Goal: Information Seeking & Learning: Find specific fact

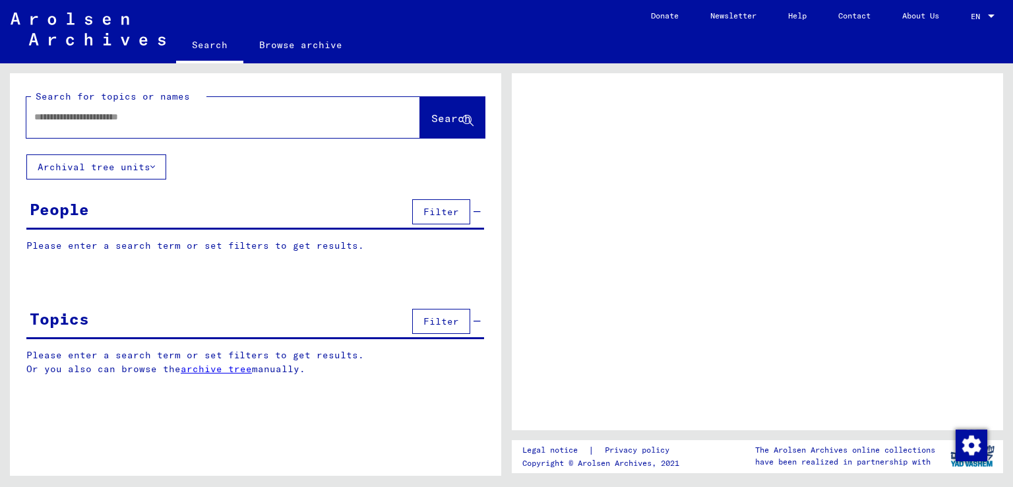
click at [156, 113] on input "text" at bounding box center [211, 117] width 354 height 14
type input "*"
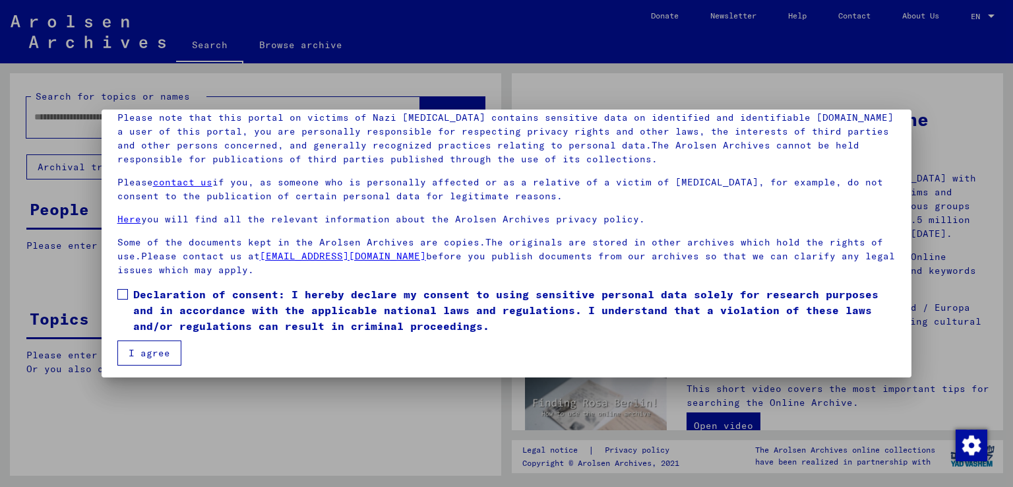
scroll to position [98, 0]
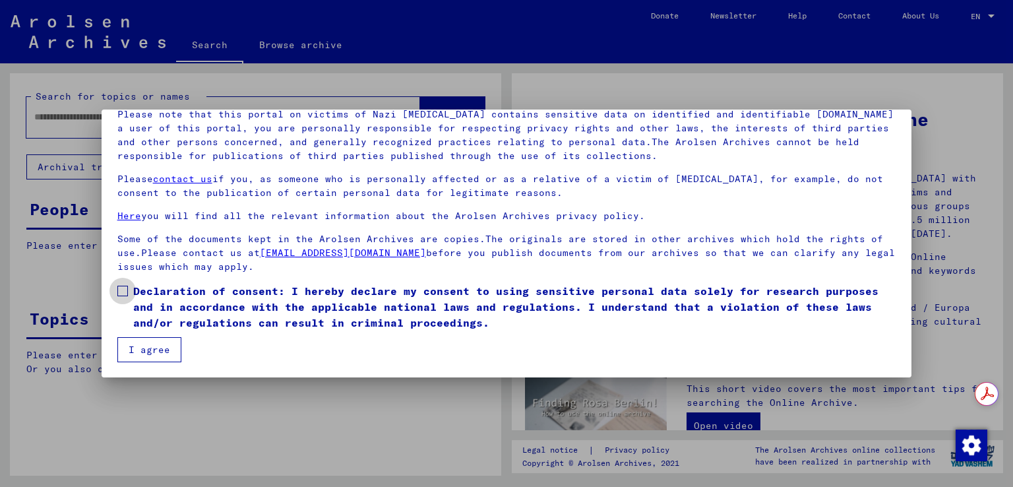
click at [122, 299] on label "Declaration of consent: I hereby declare my consent to using sensitive personal…" at bounding box center [506, 306] width 779 height 47
click at [142, 350] on button "I agree" at bounding box center [149, 349] width 64 height 25
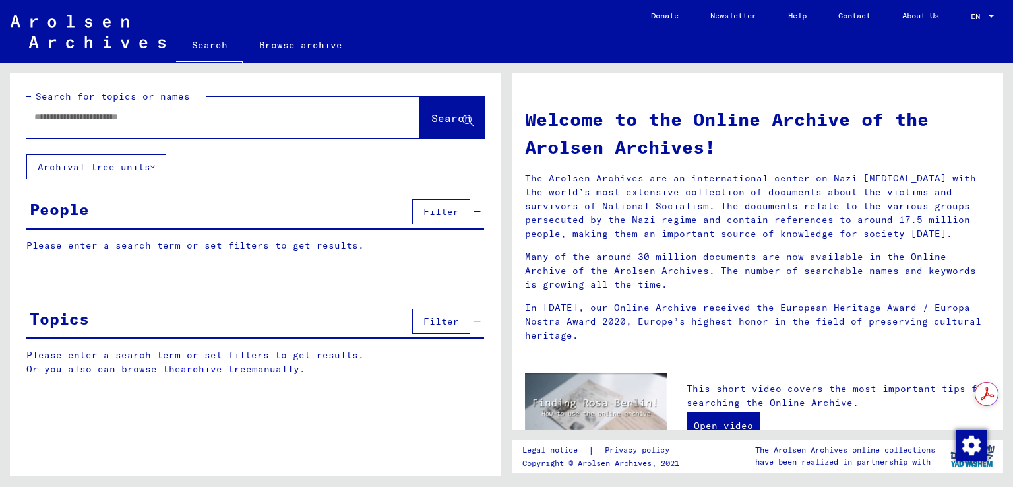
click at [76, 123] on input "text" at bounding box center [207, 117] width 346 height 14
type input "**********"
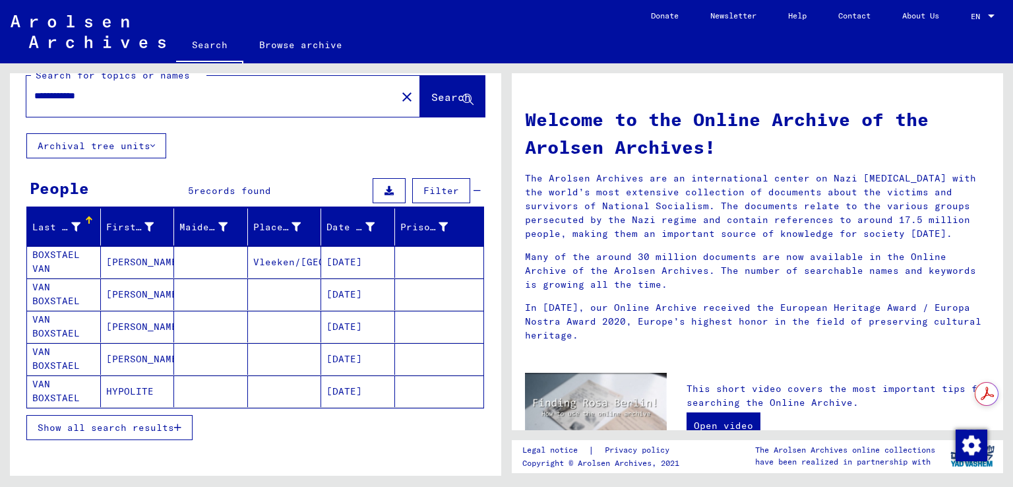
scroll to position [21, 0]
click at [52, 291] on mat-cell "VAN BOXSTAEL" at bounding box center [64, 294] width 74 height 32
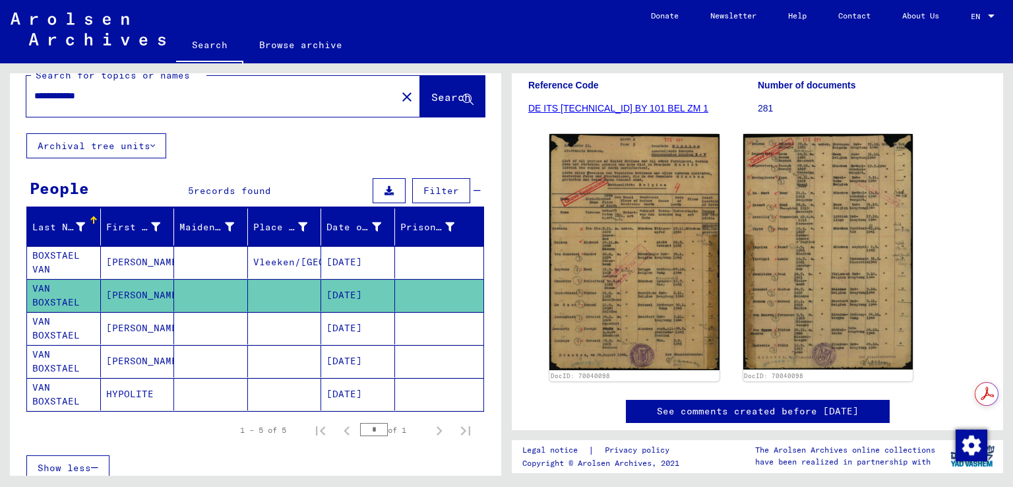
scroll to position [198, 0]
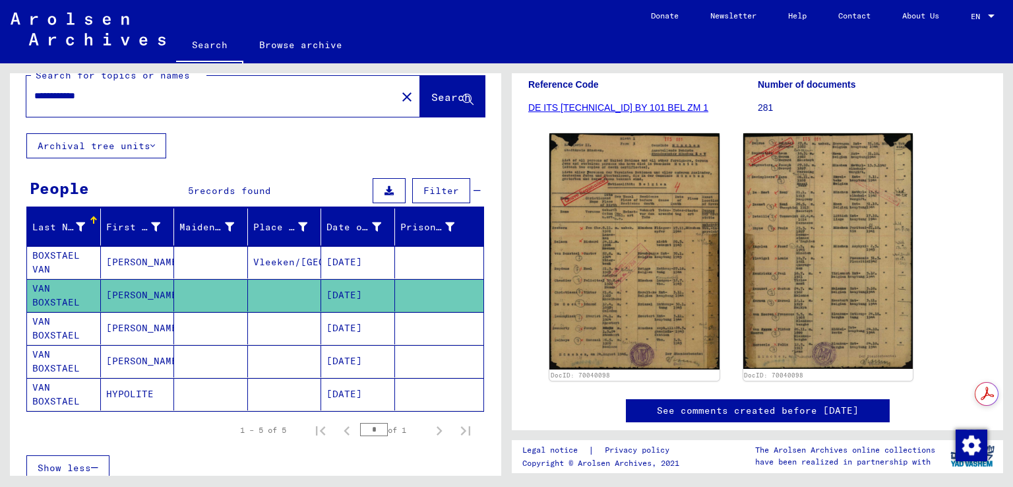
click at [158, 328] on mat-cell "[PERSON_NAME]" at bounding box center [138, 328] width 74 height 32
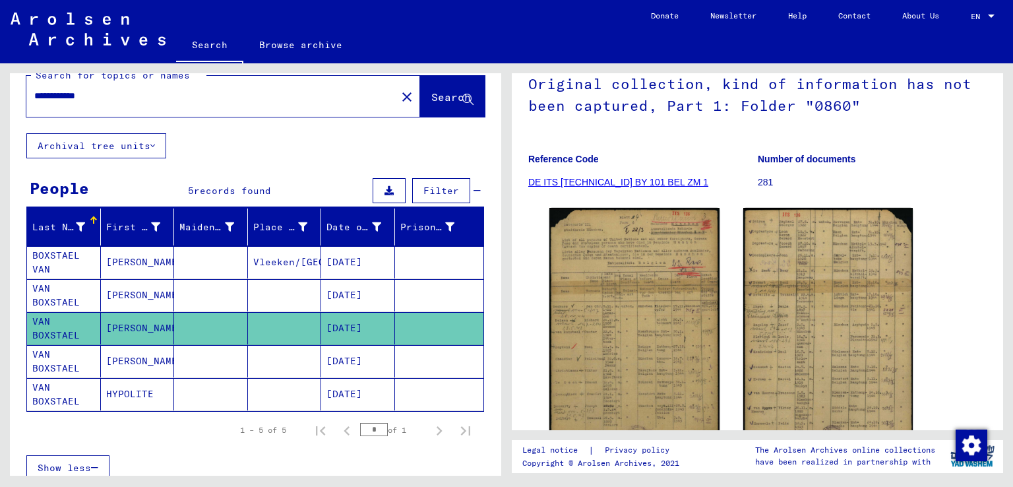
scroll to position [132, 0]
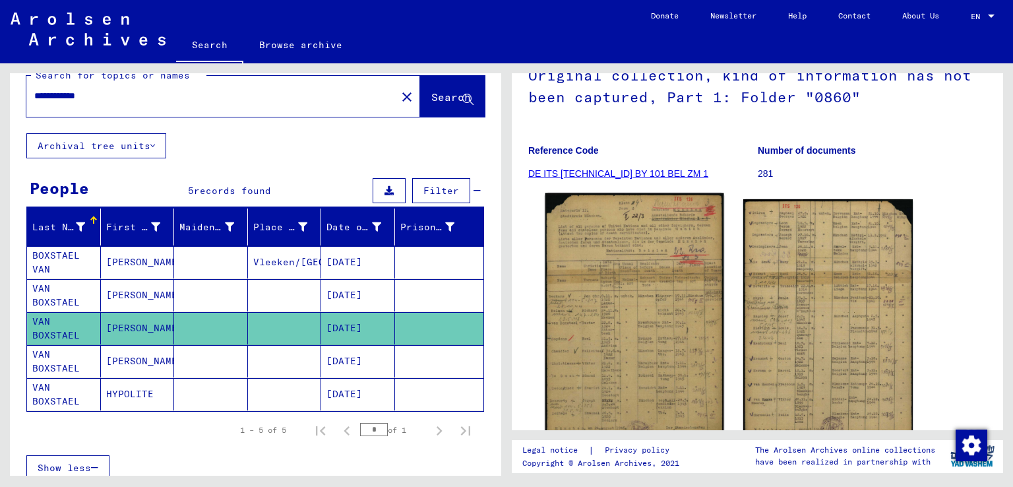
click at [657, 299] on img at bounding box center [634, 319] width 178 height 252
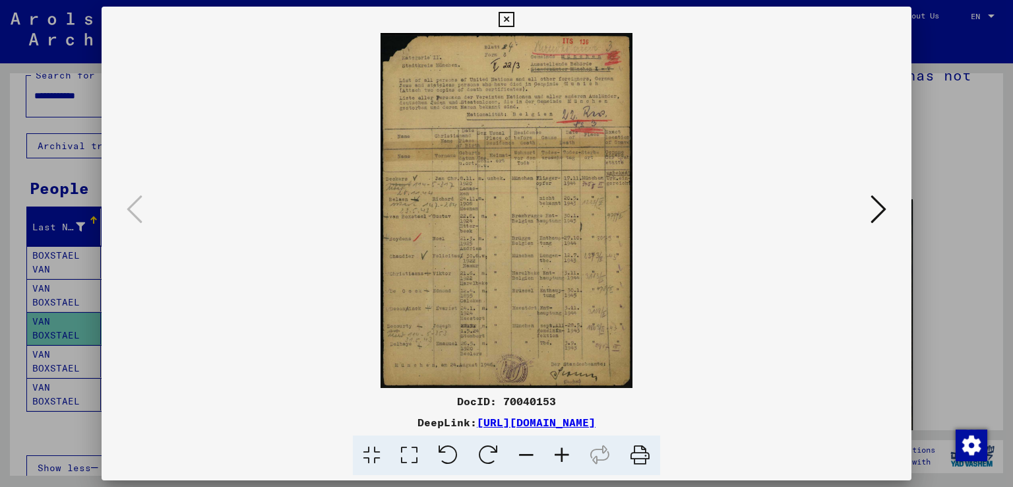
click at [567, 457] on icon at bounding box center [562, 455] width 36 height 40
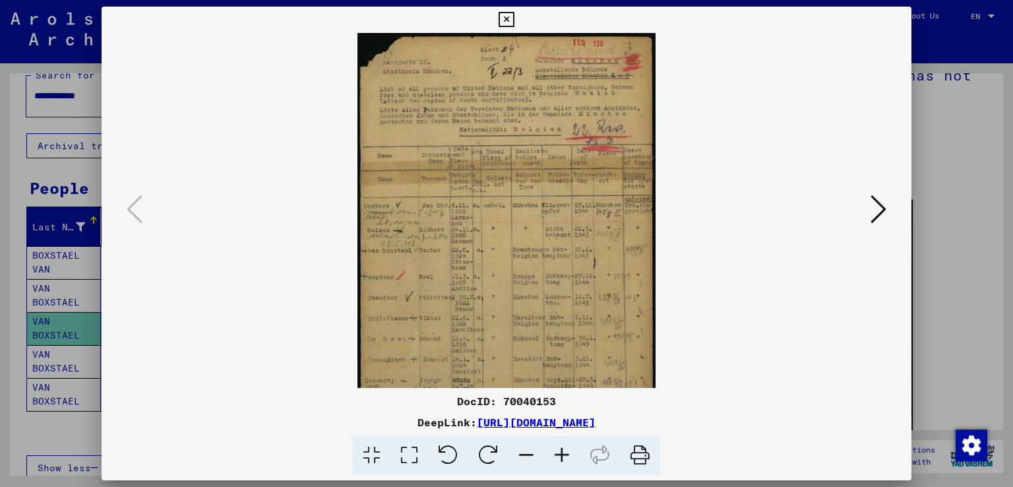
click at [567, 457] on icon at bounding box center [562, 455] width 36 height 40
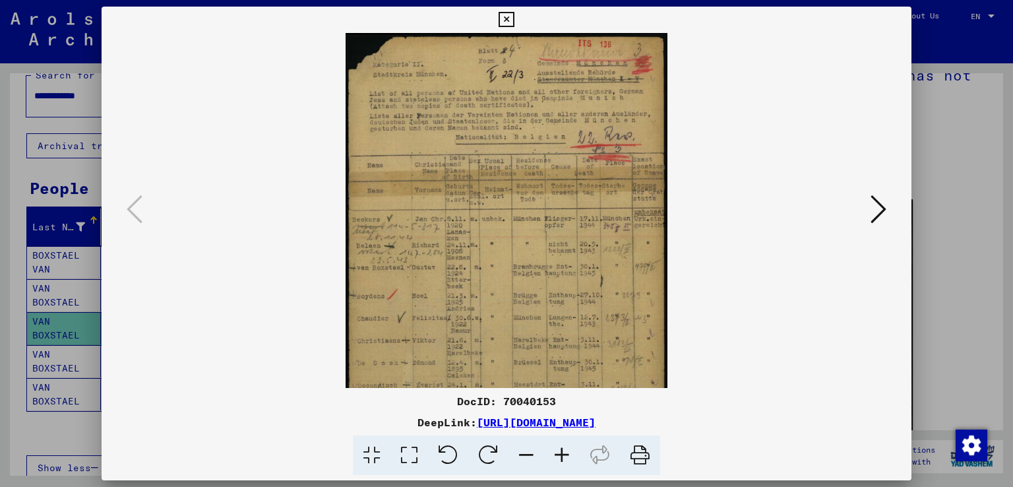
click at [567, 457] on icon at bounding box center [562, 455] width 36 height 40
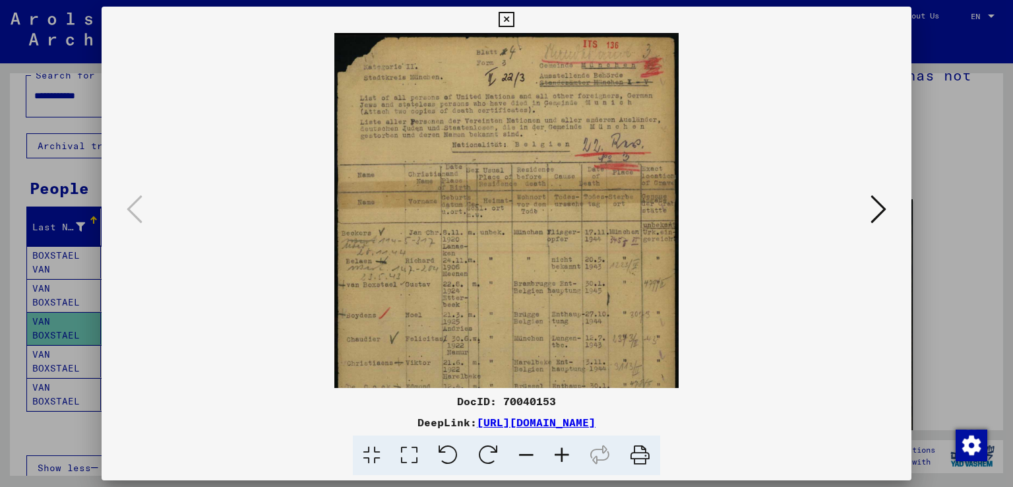
click at [567, 457] on icon at bounding box center [562, 455] width 36 height 40
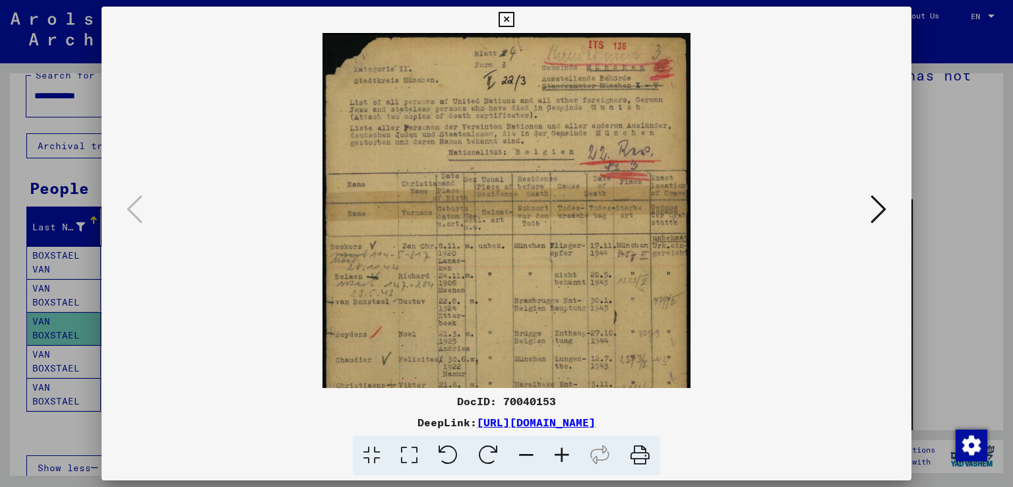
click at [567, 457] on icon at bounding box center [562, 455] width 36 height 40
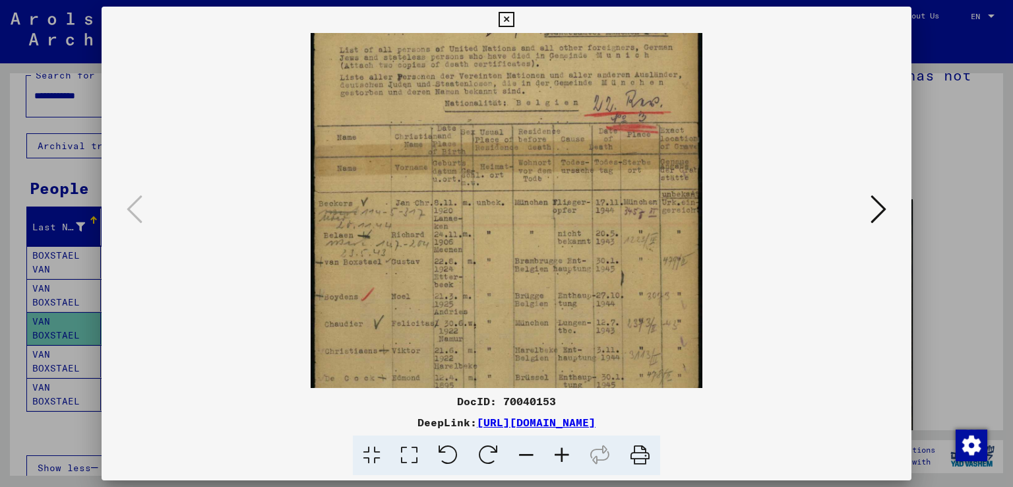
scroll to position [24, 0]
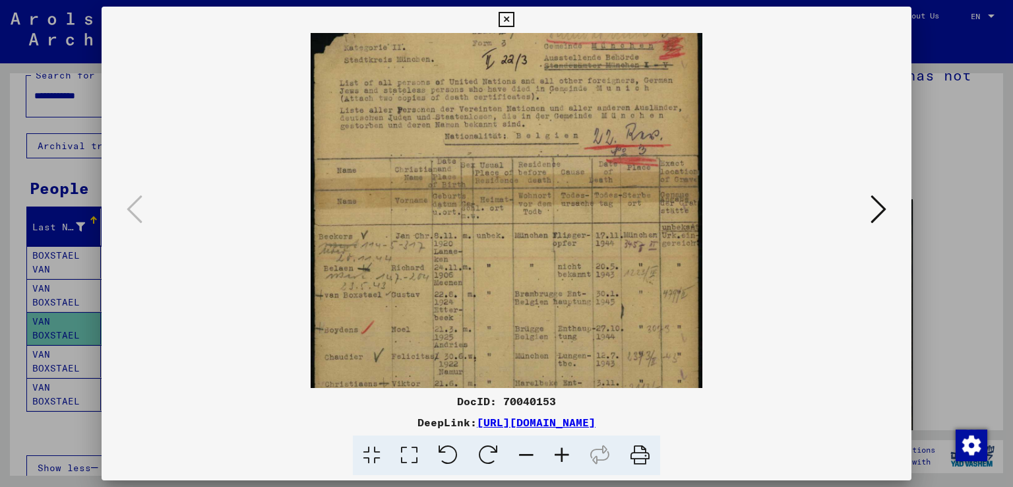
drag, startPoint x: 440, startPoint y: 320, endPoint x: 417, endPoint y: 296, distance: 33.6
click at [417, 296] on img at bounding box center [507, 285] width 392 height 553
click at [977, 175] on div at bounding box center [506, 243] width 1013 height 487
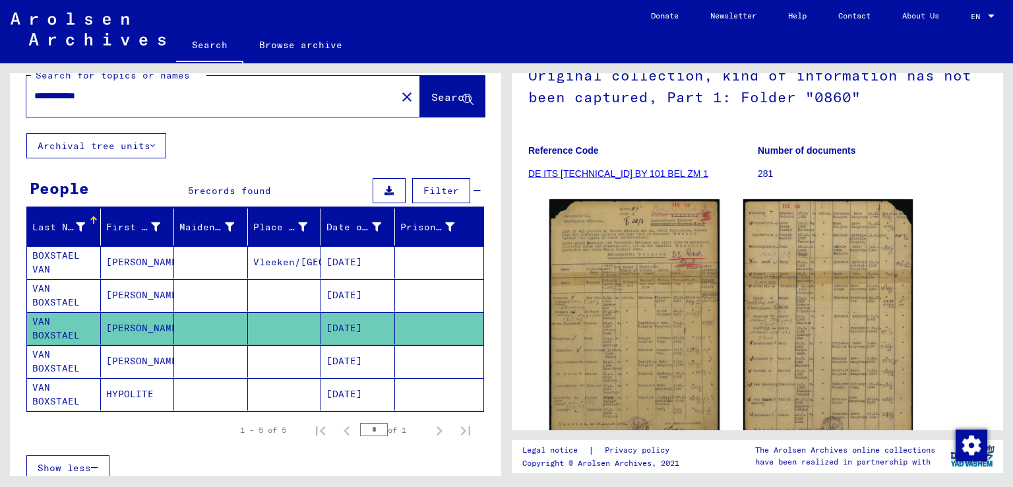
click at [187, 303] on mat-cell at bounding box center [211, 295] width 74 height 32
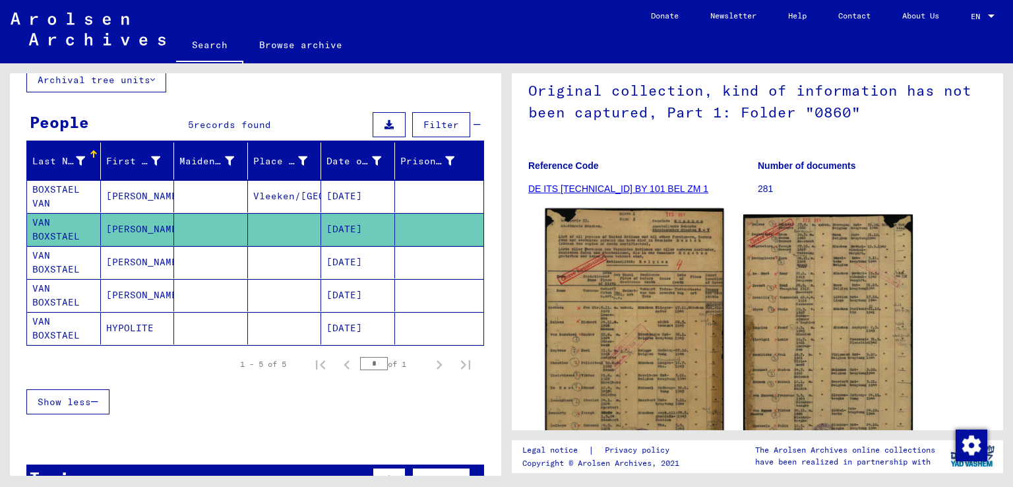
scroll to position [132, 0]
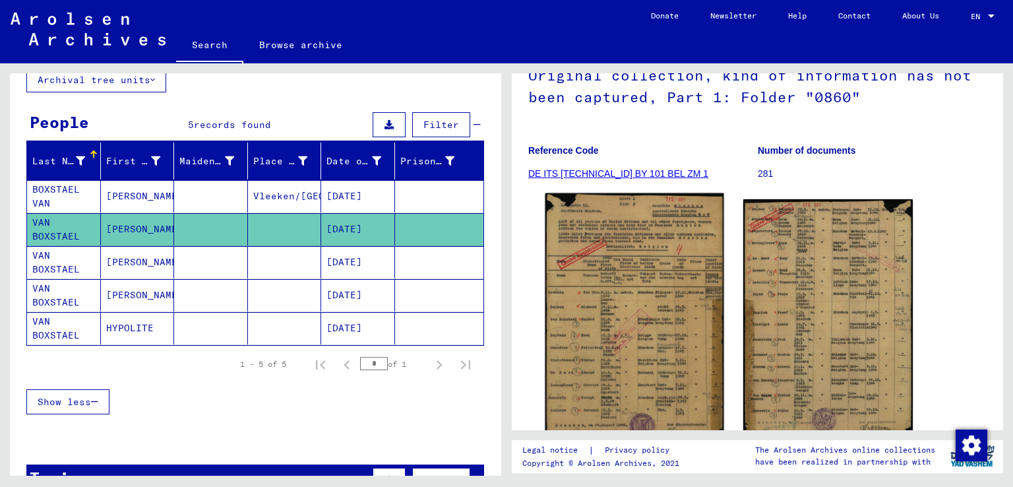
click at [630, 334] on img at bounding box center [634, 317] width 178 height 248
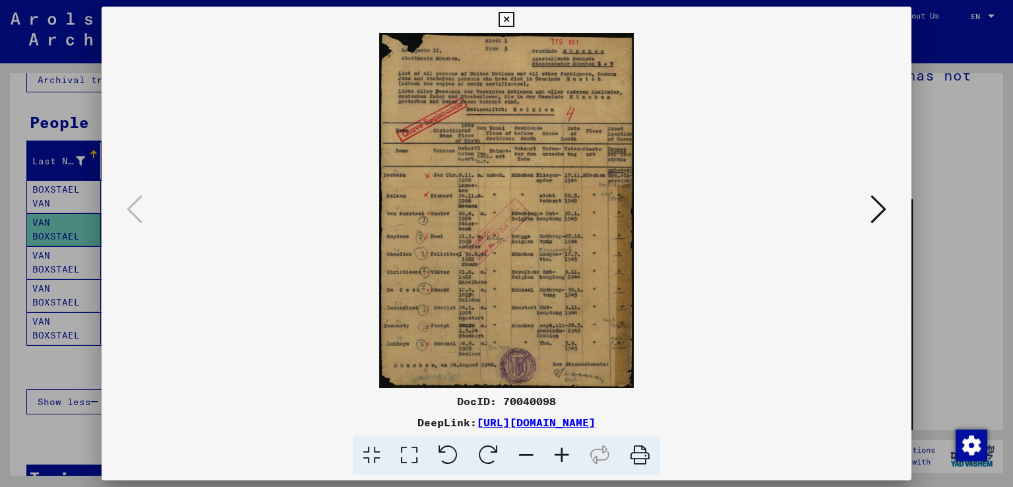
click at [477, 424] on link "[URL][DOMAIN_NAME]" at bounding box center [536, 421] width 119 height 13
